Goal: Check status

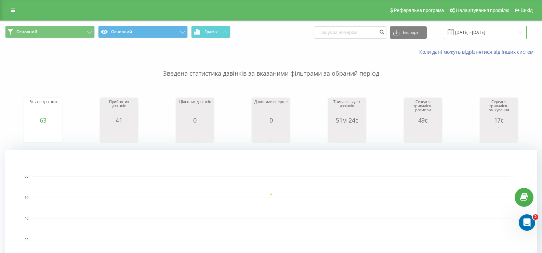
click at [498, 31] on input "22.09.2025 - 22.09.2025" at bounding box center [485, 32] width 83 height 13
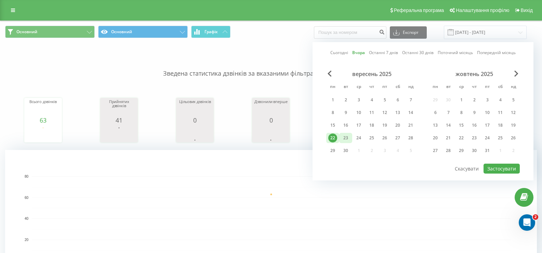
click at [345, 136] on div "23" at bounding box center [345, 137] width 9 height 9
click at [504, 167] on button "Застосувати" at bounding box center [501, 168] width 36 height 10
type input "[DATE] - [DATE]"
